Goal: Task Accomplishment & Management: Use online tool/utility

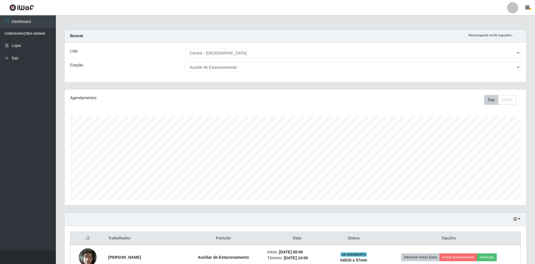
select select "528"
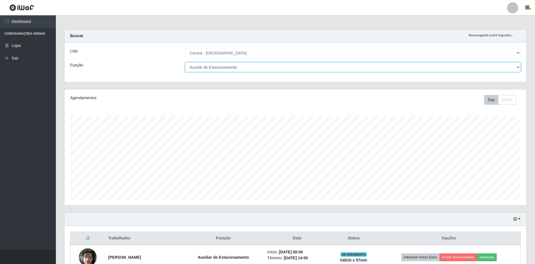
click at [240, 67] on select "[Selecione...] Auxiliar de Depósito Auxiliar de Depósito + Auxiliar de Depósito…" at bounding box center [353, 67] width 336 height 10
select select "1"
click at [185, 62] on select "[Selecione...] Auxiliar de Depósito Auxiliar de Depósito + Auxiliar de Depósito…" at bounding box center [353, 67] width 336 height 10
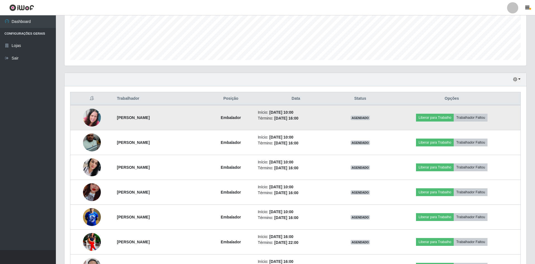
scroll to position [168, 0]
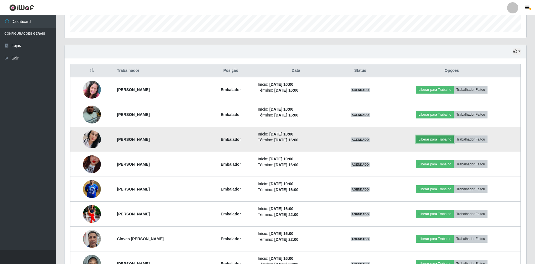
click at [435, 140] on button "Liberar para Trabalho" at bounding box center [435, 139] width 38 height 8
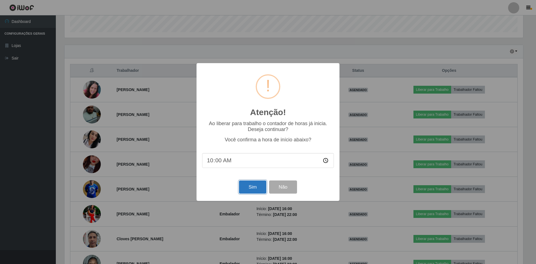
click at [251, 190] on button "Sim" at bounding box center [252, 186] width 27 height 13
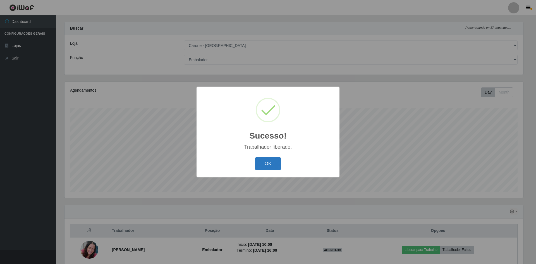
click at [265, 165] on button "OK" at bounding box center [268, 163] width 26 height 13
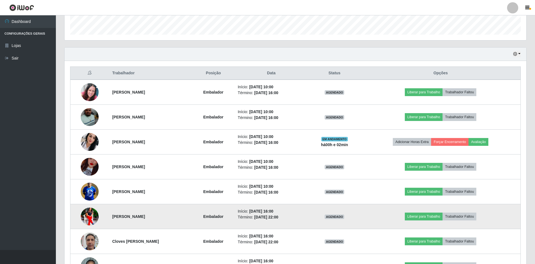
scroll to position [175, 0]
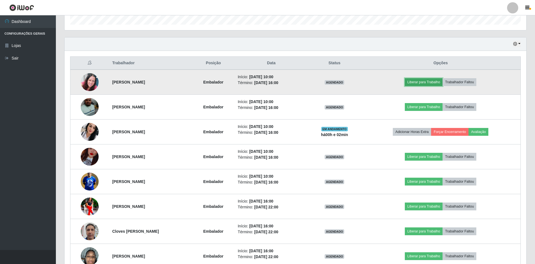
click at [432, 82] on button "Liberar para Trabalho" at bounding box center [424, 82] width 38 height 8
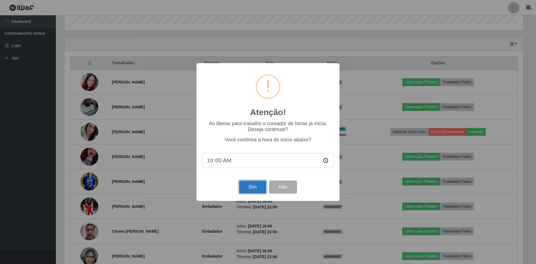
click at [248, 188] on button "Sim" at bounding box center [252, 186] width 27 height 13
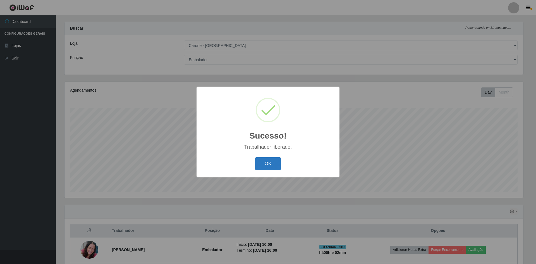
click at [264, 159] on button "OK" at bounding box center [268, 163] width 26 height 13
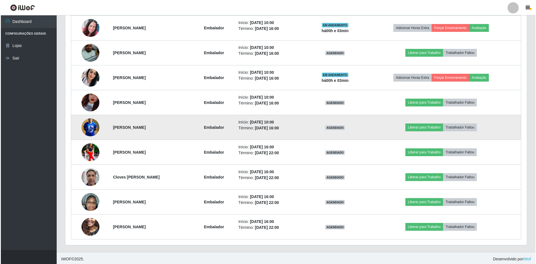
scroll to position [231, 0]
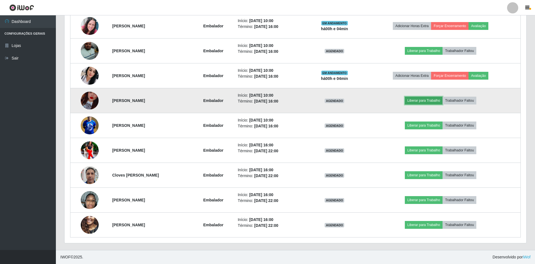
click at [427, 99] on button "Liberar para Trabalho" at bounding box center [424, 101] width 38 height 8
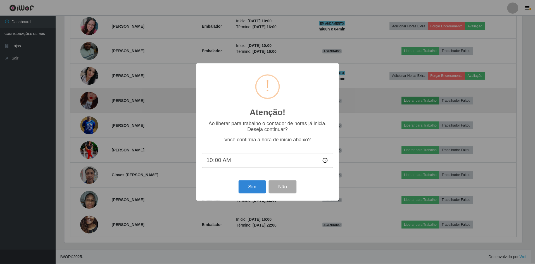
scroll to position [116, 459]
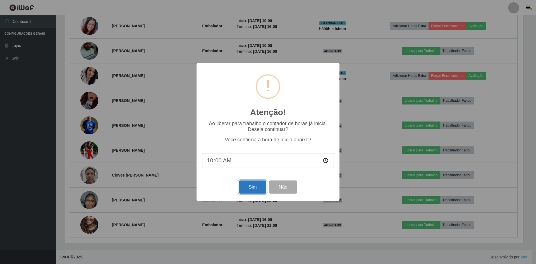
click at [249, 190] on button "Sim" at bounding box center [252, 186] width 27 height 13
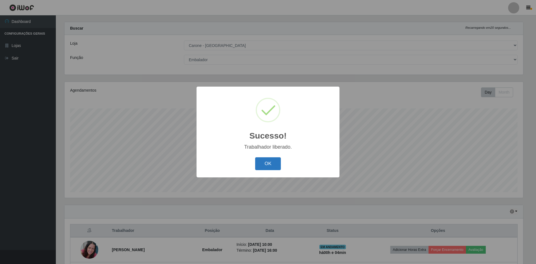
click at [274, 166] on button "OK" at bounding box center [268, 163] width 26 height 13
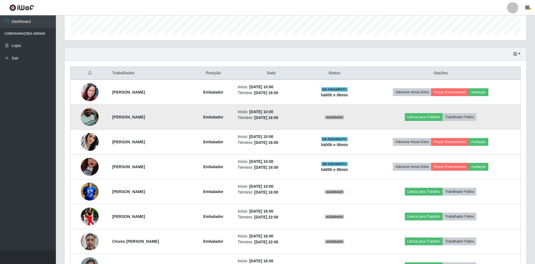
scroll to position [175, 0]
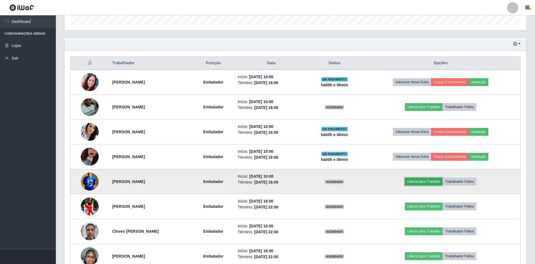
click at [434, 178] on button "Liberar para Trabalho" at bounding box center [424, 182] width 38 height 8
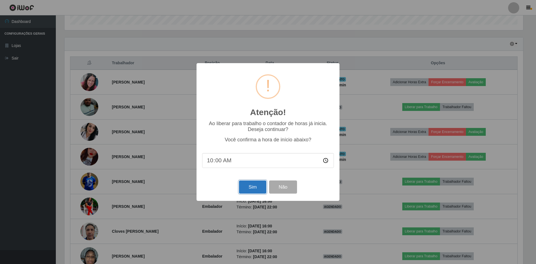
click at [247, 186] on button "Sim" at bounding box center [252, 186] width 27 height 13
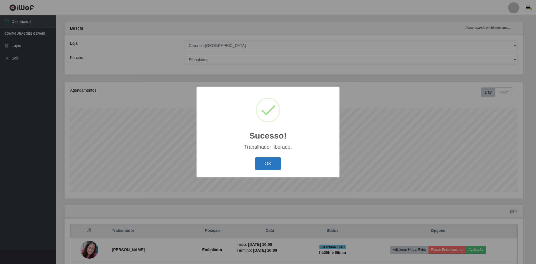
click at [278, 161] on button "OK" at bounding box center [268, 163] width 26 height 13
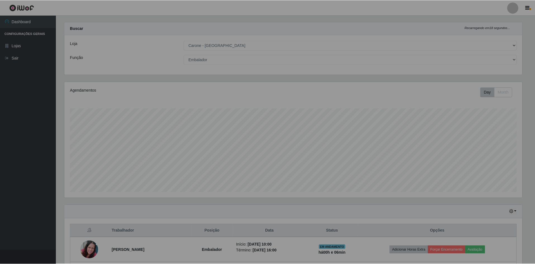
scroll to position [116, 462]
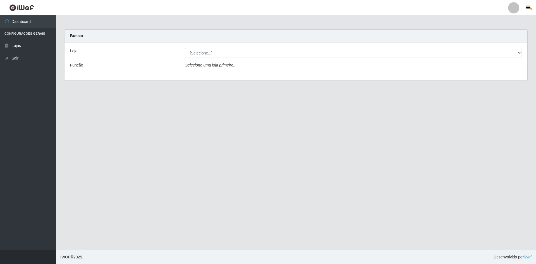
click at [240, 66] on div "Selecione uma loja primeiro..." at bounding box center [353, 66] width 345 height 8
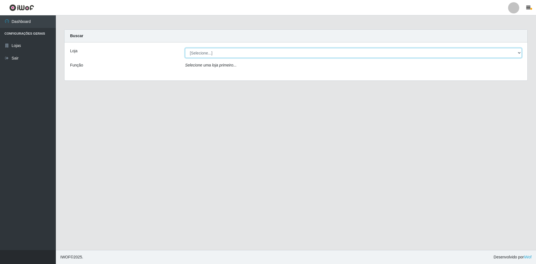
click at [227, 56] on select "[Selecione...] Carone - Jardim Camburi" at bounding box center [353, 53] width 337 height 10
select select "528"
click at [185, 48] on select "[Selecione...] Carone - Jardim Camburi" at bounding box center [353, 53] width 337 height 10
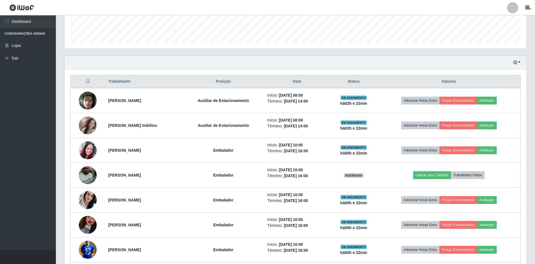
scroll to position [168, 0]
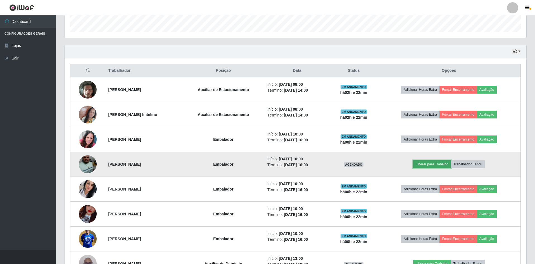
click at [442, 165] on button "Liberar para Trabalho" at bounding box center [432, 164] width 38 height 8
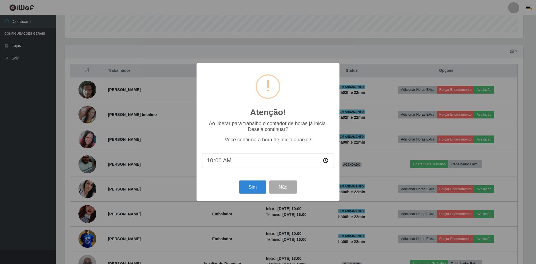
click at [245, 161] on input "10:00" at bounding box center [268, 160] width 132 height 15
click at [221, 159] on input "10:00" at bounding box center [268, 160] width 132 height 15
type input "10:20"
click at [249, 189] on button "Sim" at bounding box center [252, 186] width 27 height 13
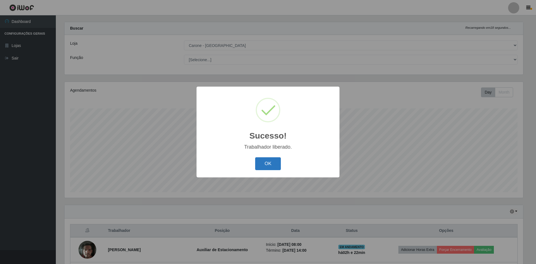
click at [271, 163] on button "OK" at bounding box center [268, 163] width 26 height 13
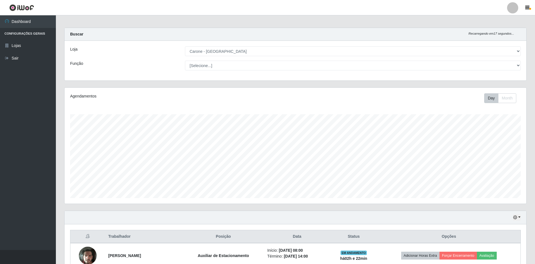
scroll to position [0, 0]
